Goal: Transaction & Acquisition: Purchase product/service

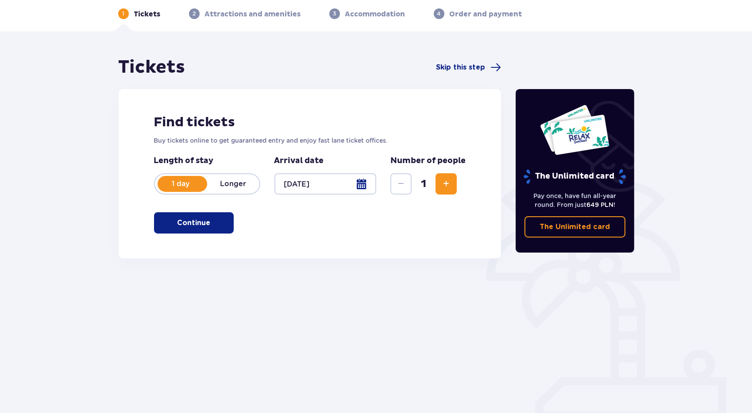
scroll to position [39, 0]
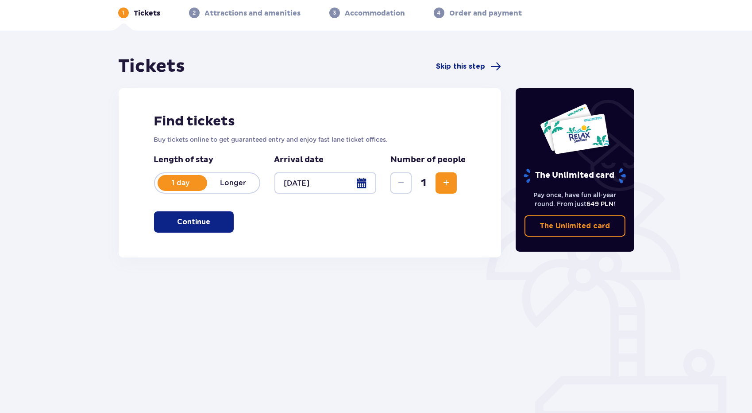
click at [211, 222] on span "button" at bounding box center [212, 221] width 11 height 11
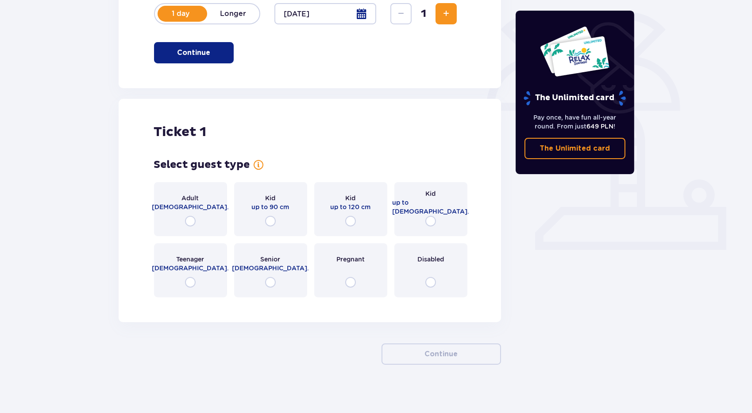
scroll to position [213, 0]
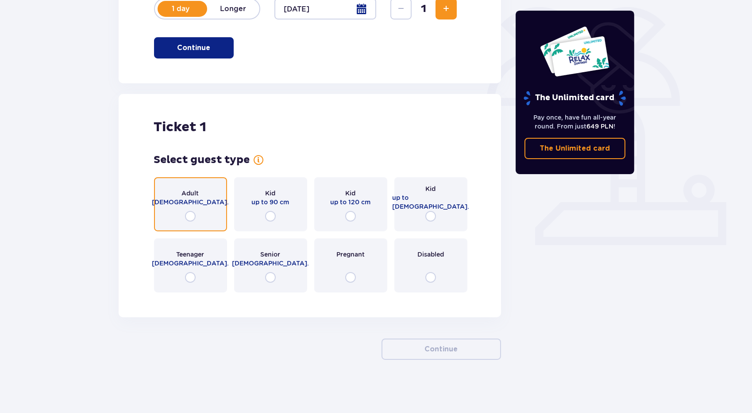
click at [194, 216] on input "radio" at bounding box center [190, 216] width 11 height 11
radio input "true"
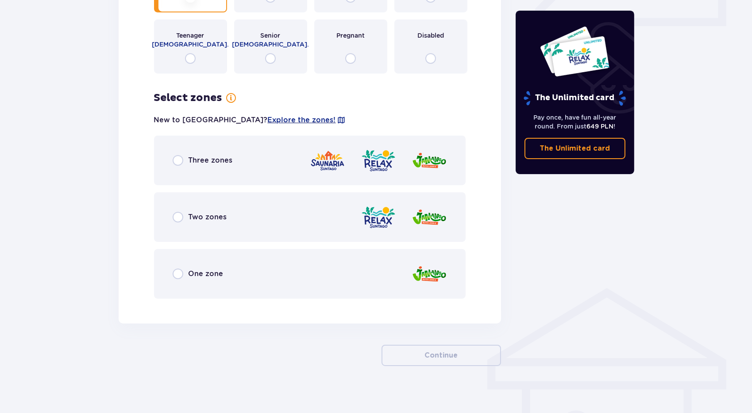
scroll to position [437, 0]
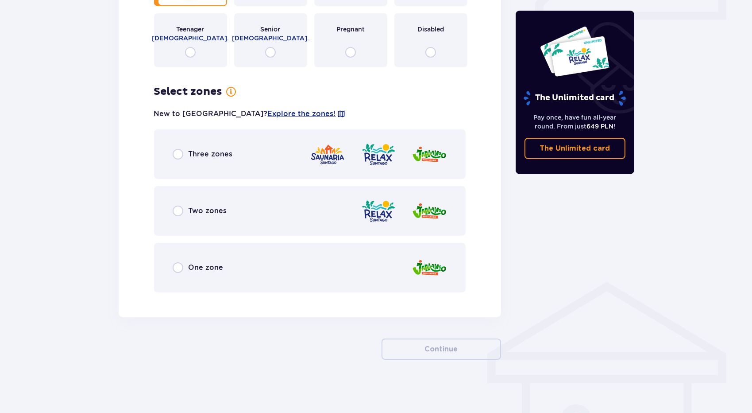
click at [186, 153] on div "Three zones" at bounding box center [203, 154] width 60 height 11
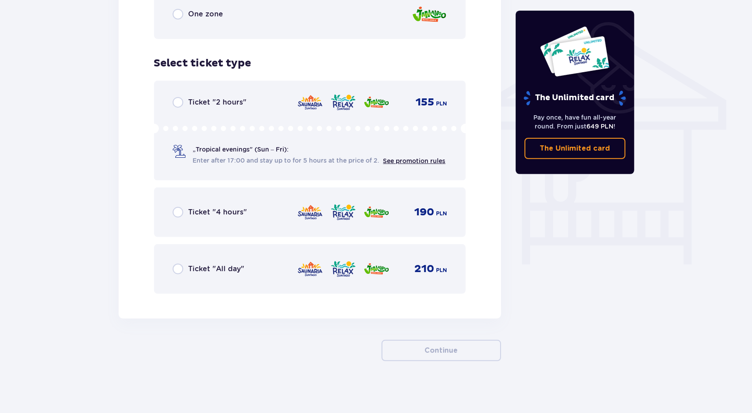
scroll to position [692, 0]
drag, startPoint x: 414, startPoint y: 266, endPoint x: 450, endPoint y: 266, distance: 36.3
click at [450, 266] on div "Ticket "All day" 210 PLN" at bounding box center [310, 268] width 312 height 50
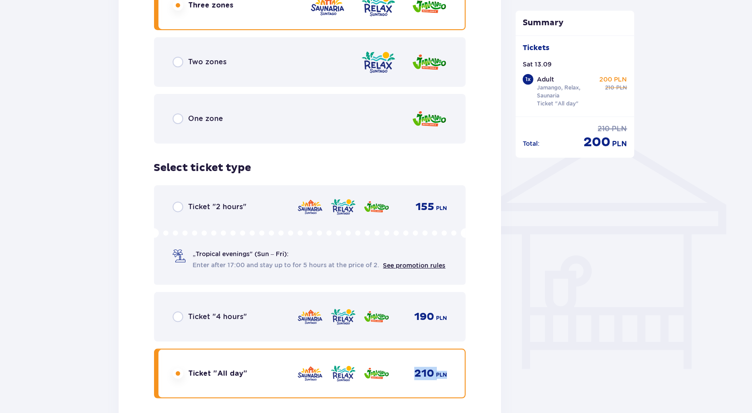
scroll to position [516, 0]
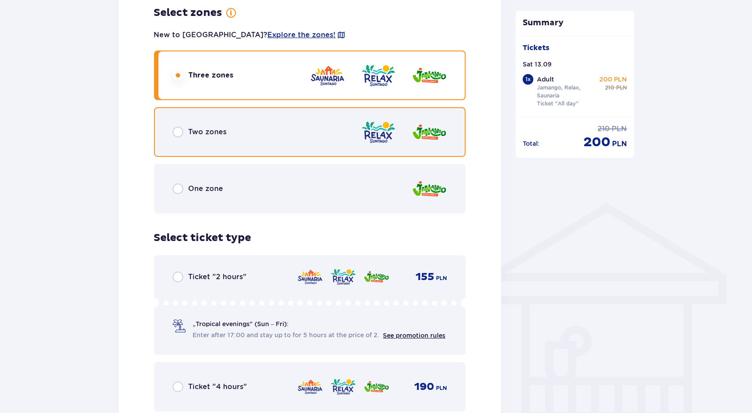
click at [179, 131] on input "radio" at bounding box center [178, 132] width 11 height 11
radio input "true"
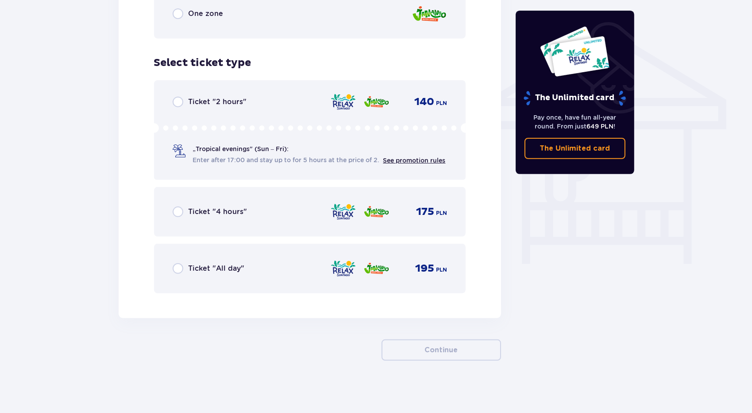
scroll to position [692, 0]
click at [195, 270] on p "Ticket "All day"" at bounding box center [217, 268] width 56 height 10
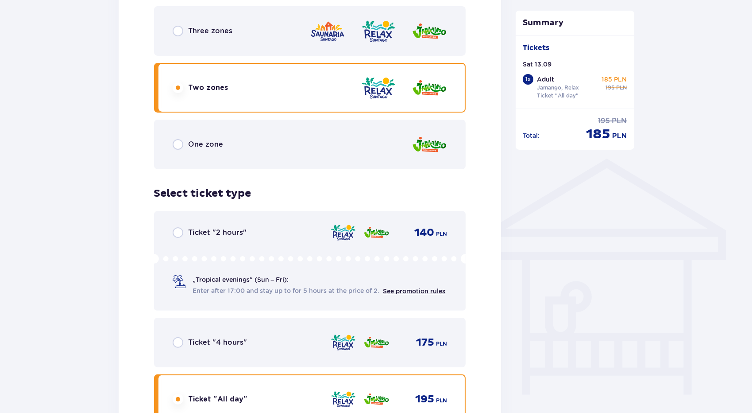
click at [209, 151] on div "One zone" at bounding box center [310, 145] width 312 height 50
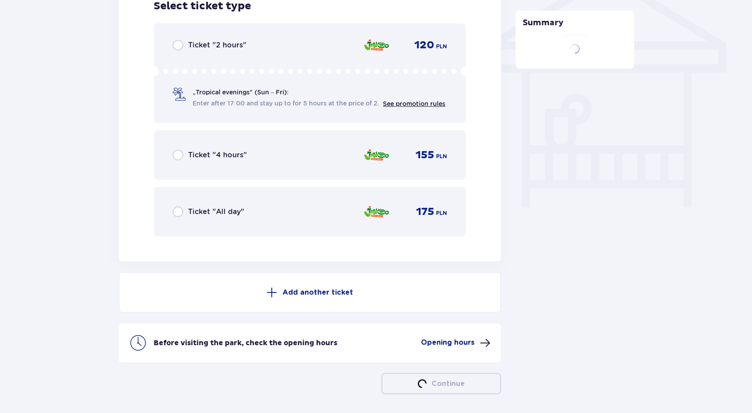
scroll to position [758, 0]
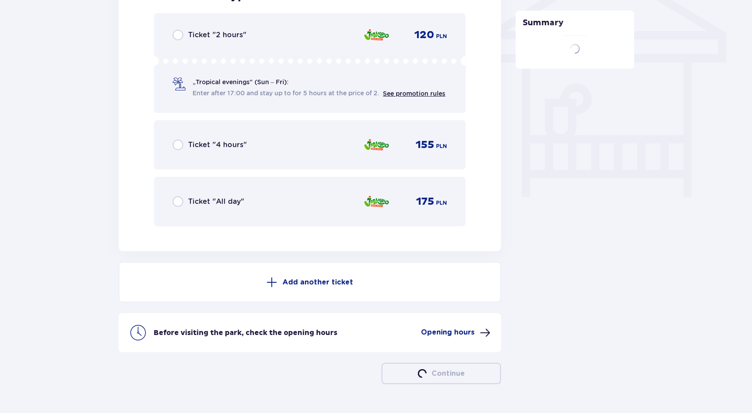
click at [209, 207] on div "Ticket "All day" 175 PLN" at bounding box center [310, 201] width 275 height 19
click at [222, 199] on p "Ticket "All day"" at bounding box center [217, 202] width 56 height 10
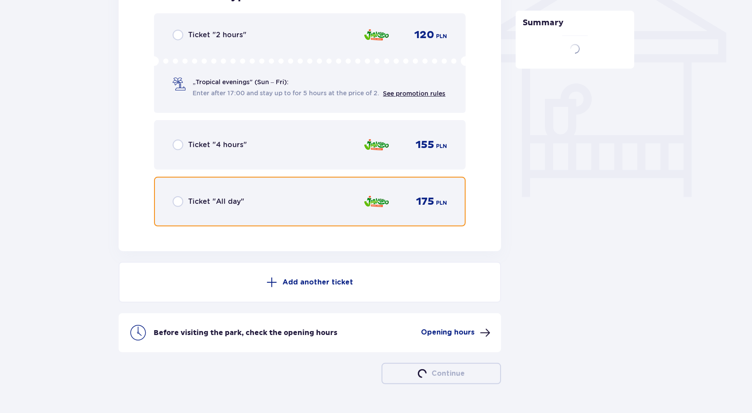
click at [175, 202] on input "radio" at bounding box center [178, 201] width 11 height 11
radio input "true"
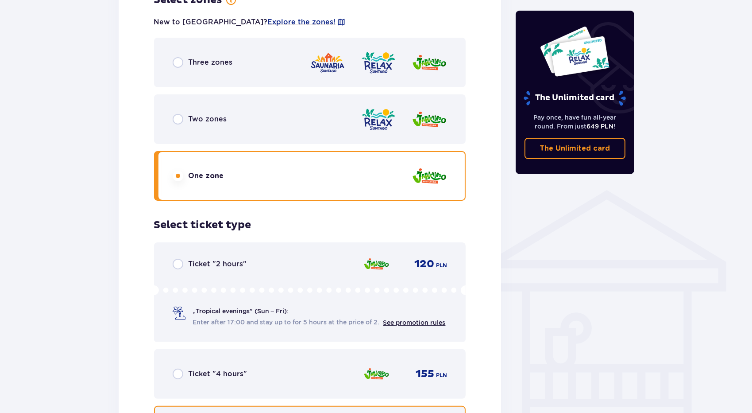
scroll to position [514, 0]
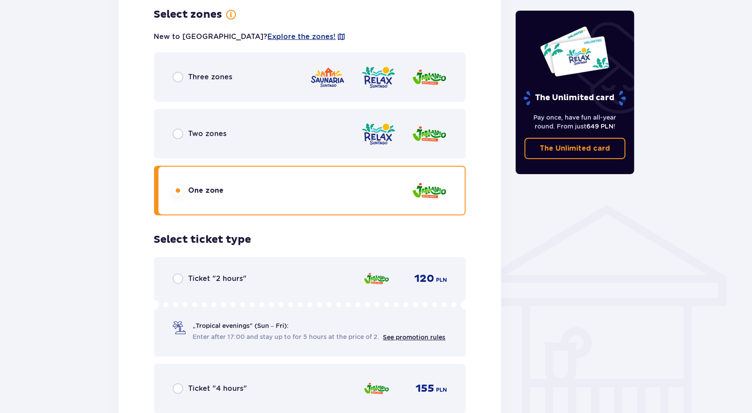
click at [352, 135] on div "Two zones" at bounding box center [310, 134] width 312 height 50
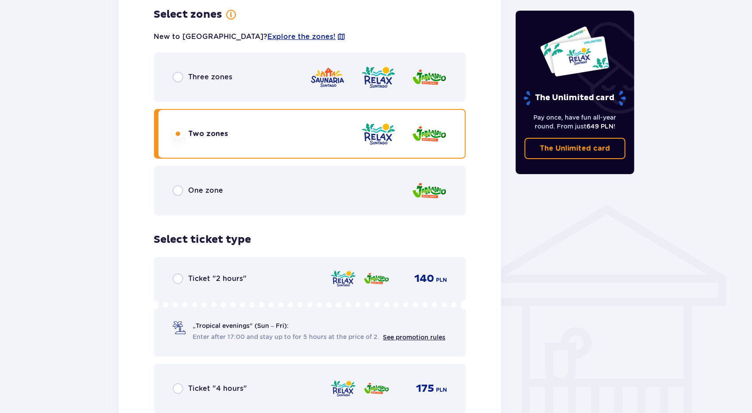
scroll to position [692, 0]
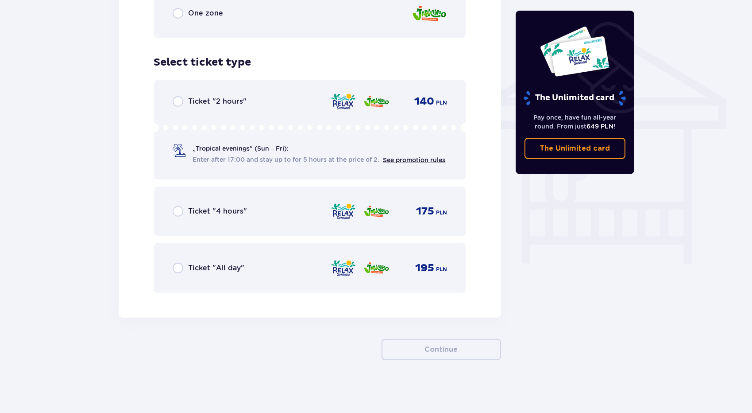
click at [237, 108] on div "Ticket "2 hours" 140 PLN „Tropical evenings" (Sun – Fri): Enter after 17:00 and…" at bounding box center [310, 130] width 312 height 100
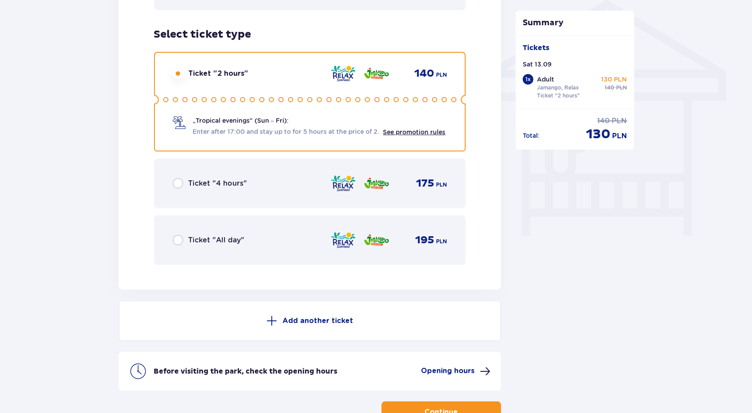
scroll to position [693, 0]
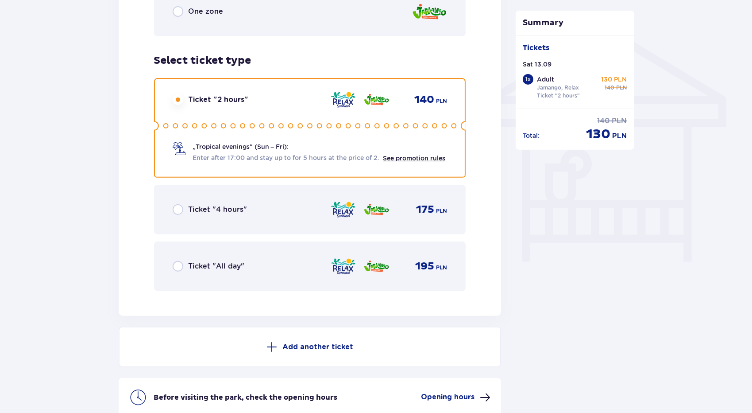
click at [224, 208] on p "Ticket "4 hours"" at bounding box center [218, 210] width 59 height 10
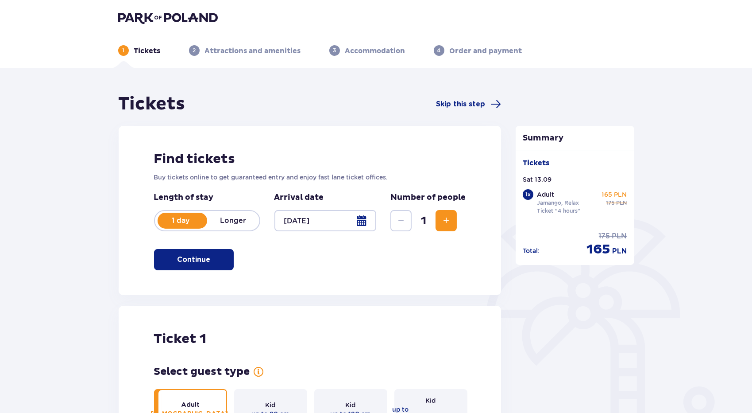
scroll to position [0, 0]
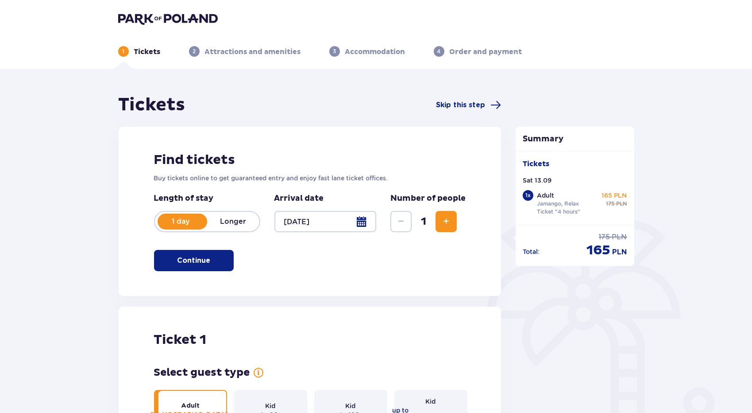
click at [196, 51] on span "2" at bounding box center [194, 51] width 11 height 11
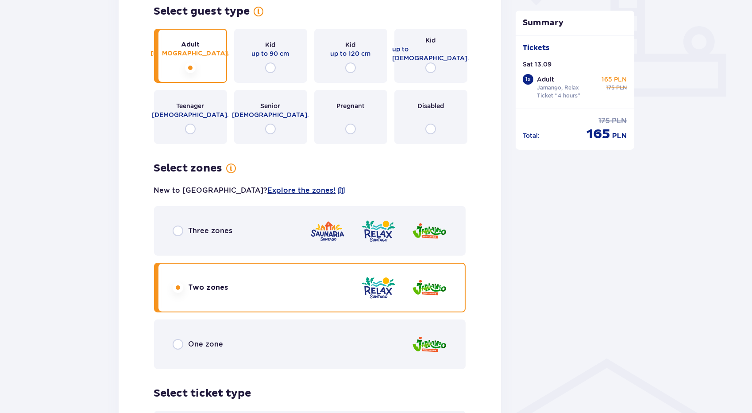
scroll to position [443, 0]
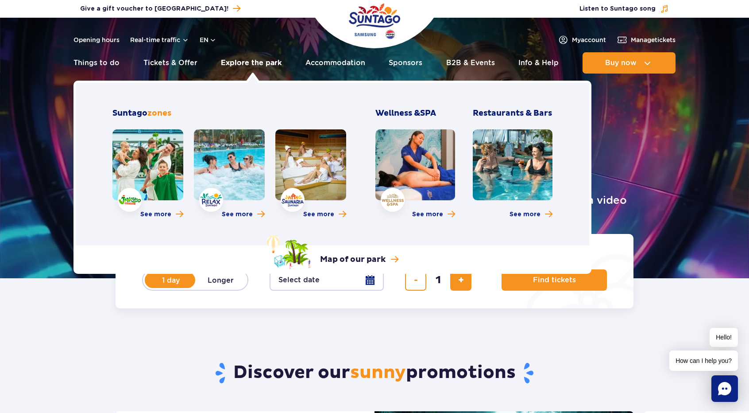
click at [243, 60] on link "Explore the park" at bounding box center [251, 62] width 61 height 21
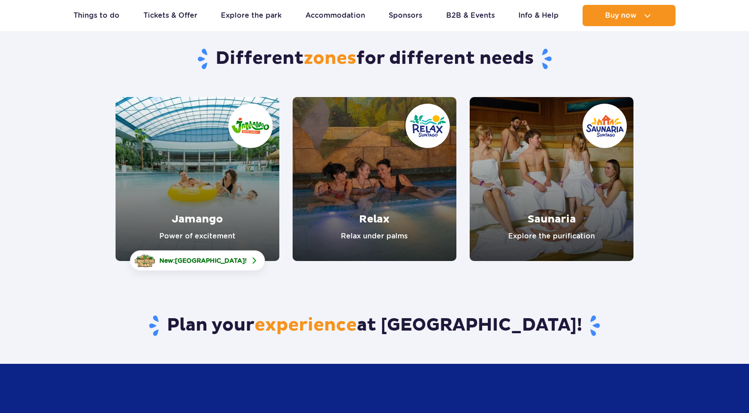
scroll to position [89, 0]
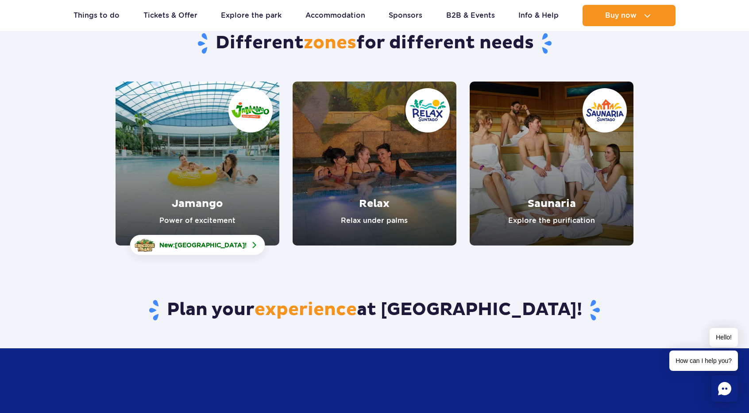
click at [367, 192] on link "Relax" at bounding box center [375, 163] width 164 height 164
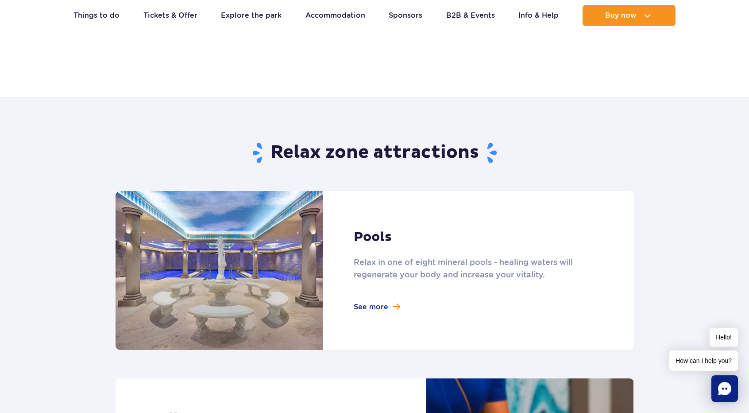
scroll to position [443, 0]
click at [376, 305] on link at bounding box center [375, 269] width 518 height 159
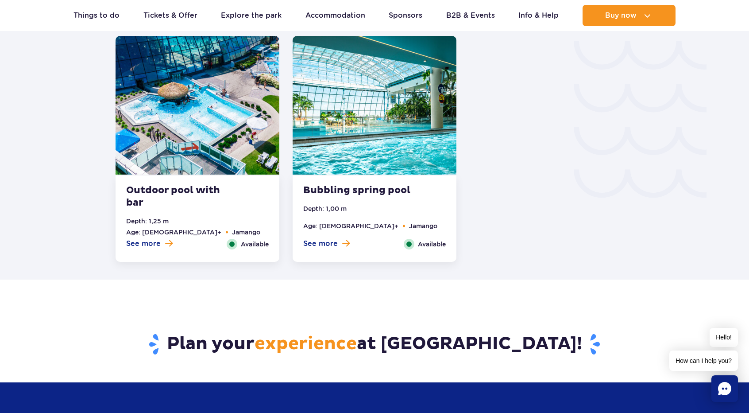
scroll to position [1461, 0]
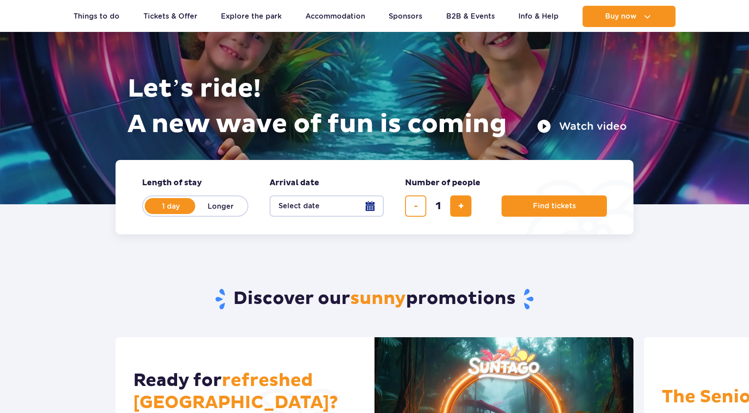
scroll to position [177, 0]
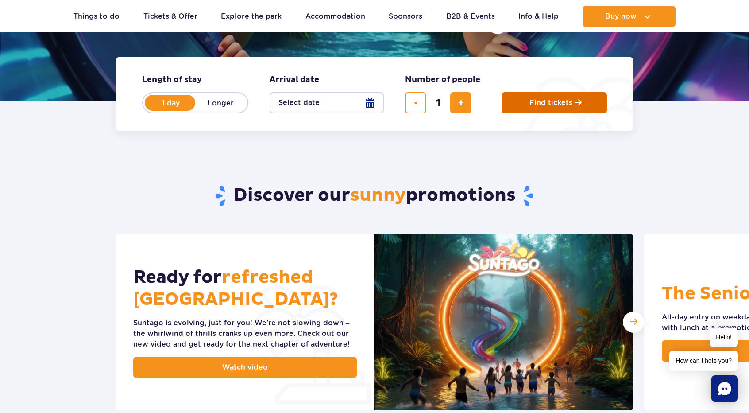
click at [535, 103] on span "Find tickets" at bounding box center [550, 103] width 43 height 8
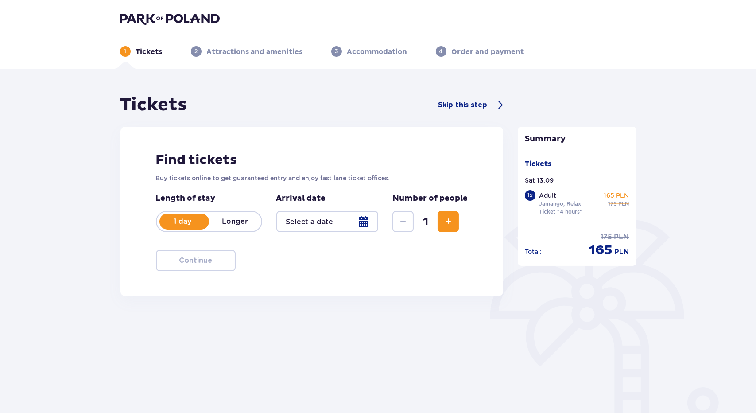
type input "[DATE]"
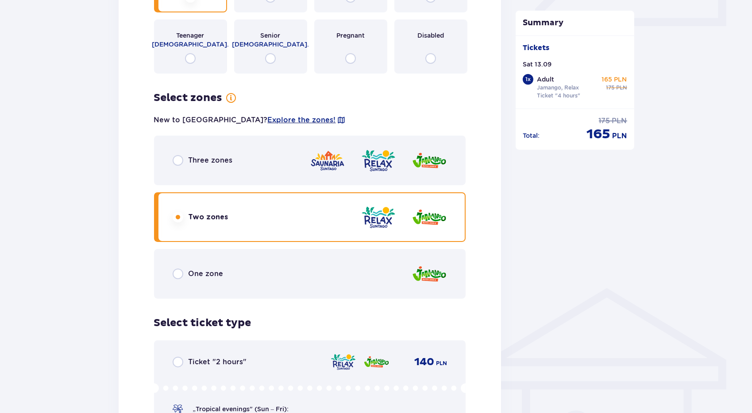
scroll to position [443, 0]
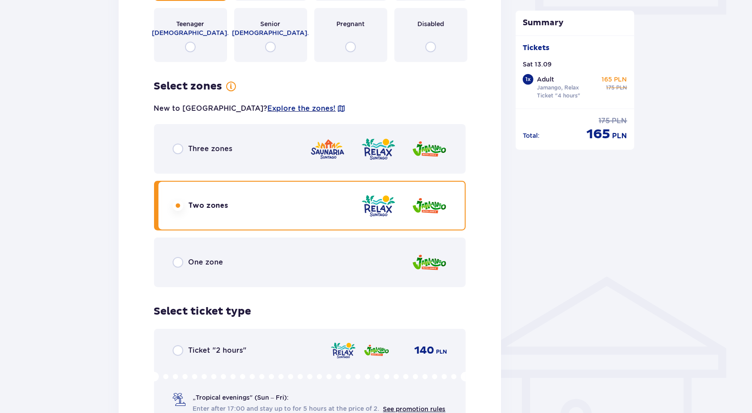
click at [361, 157] on img at bounding box center [378, 148] width 35 height 25
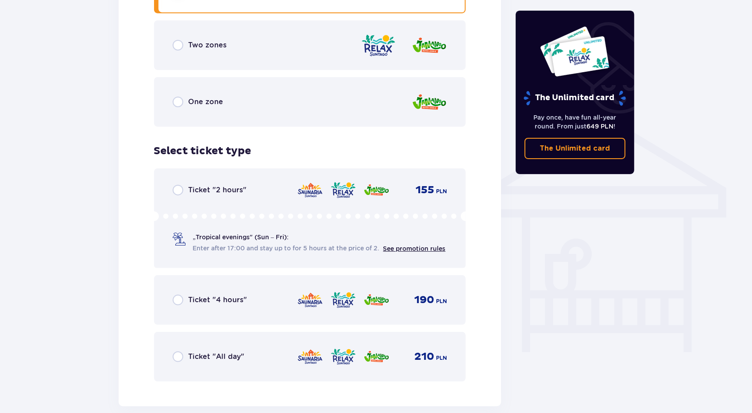
scroll to position [692, 0]
